Goal: Use online tool/utility: Utilize a website feature to perform a specific function

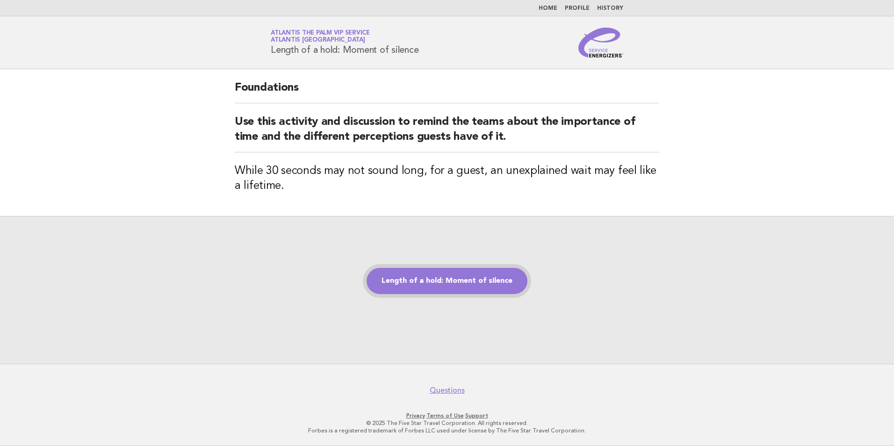
click at [421, 275] on link "Length of a hold: Moment of silence" at bounding box center [447, 281] width 161 height 26
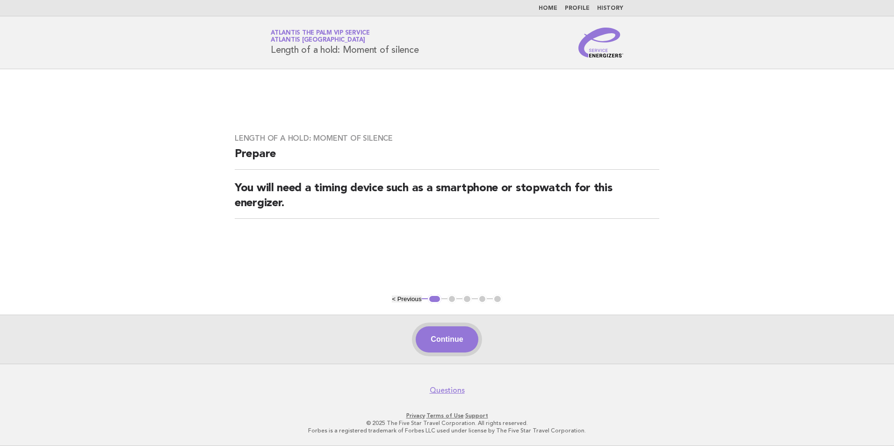
click at [455, 338] on button "Continue" at bounding box center [447, 339] width 62 height 26
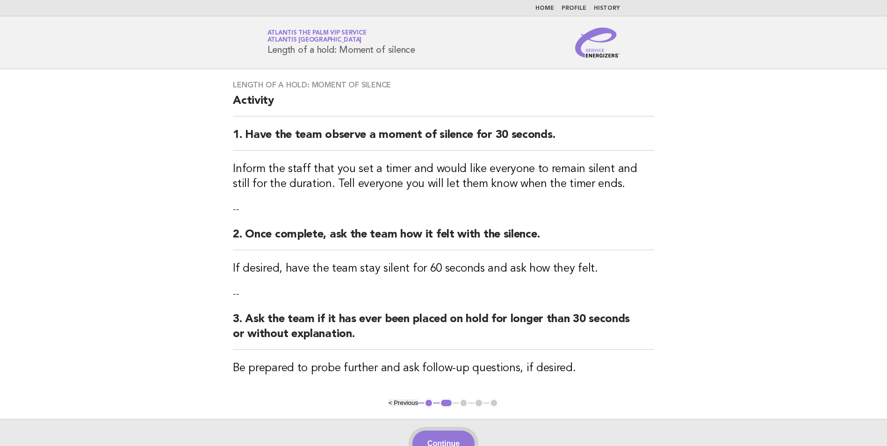
click at [440, 433] on button "Continue" at bounding box center [443, 444] width 62 height 26
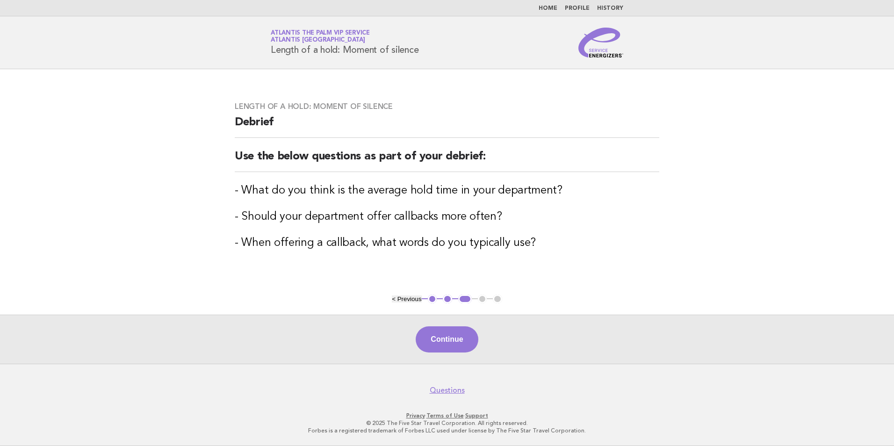
click at [443, 339] on button "Continue" at bounding box center [447, 339] width 62 height 26
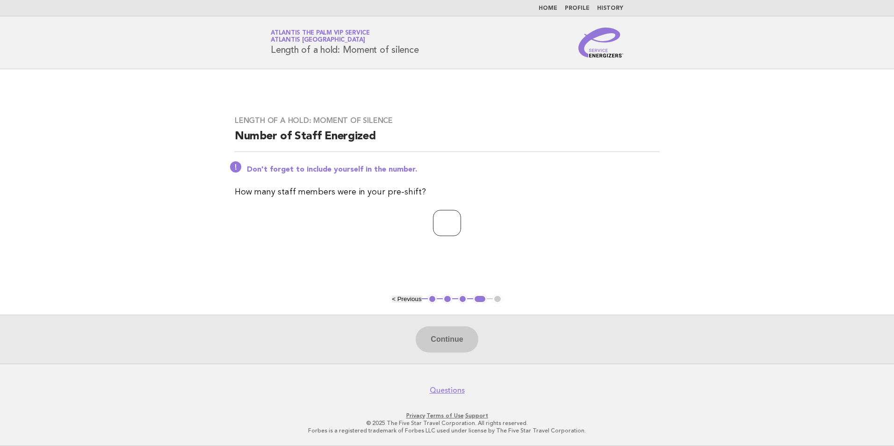
click at [448, 218] on input "number" at bounding box center [447, 223] width 28 height 26
type input "*"
click at [442, 343] on button "Continue" at bounding box center [447, 339] width 62 height 26
